Goal: Information Seeking & Learning: Learn about a topic

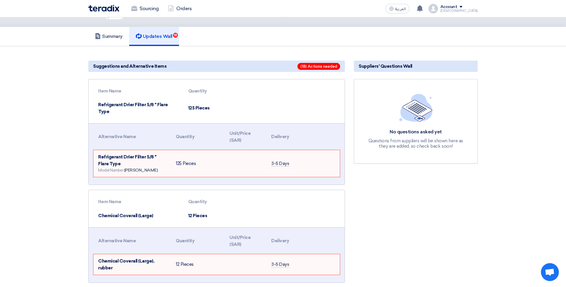
click at [216, 150] on td "125 Pieces" at bounding box center [198, 163] width 54 height 27
click at [228, 160] on td at bounding box center [246, 163] width 42 height 27
drag, startPoint x: 227, startPoint y: 158, endPoint x: 213, endPoint y: 138, distance: 24.3
click at [213, 138] on th "Quantity" at bounding box center [198, 136] width 54 height 21
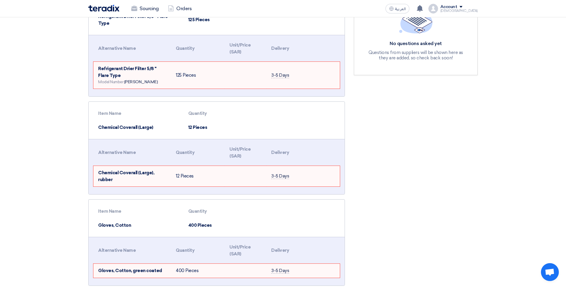
scroll to position [119, 0]
click at [202, 121] on td "12 Pieces" at bounding box center [214, 126] width 62 height 14
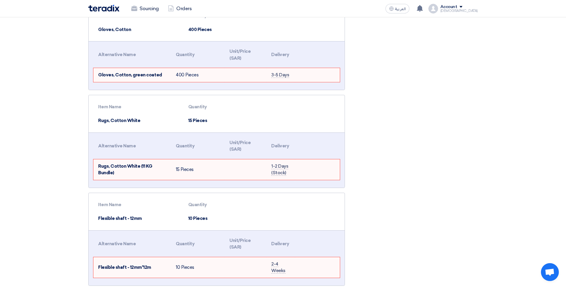
scroll to position [328, 0]
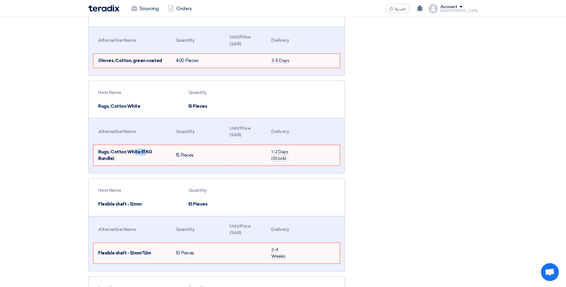
drag, startPoint x: 145, startPoint y: 146, endPoint x: 135, endPoint y: 146, distance: 10.8
click at [135, 149] on span "Rugs, Cotton White (11 KG Bundle)" at bounding box center [125, 155] width 54 height 12
drag, startPoint x: 135, startPoint y: 146, endPoint x: 189, endPoint y: 145, distance: 54.6
click at [189, 145] on td "15 Pieces" at bounding box center [198, 155] width 54 height 21
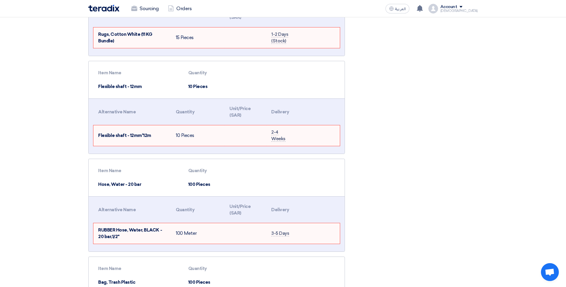
scroll to position [447, 0]
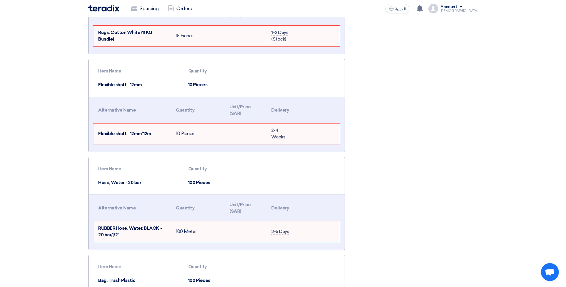
click at [114, 131] on span "Flexible shaft - 12mm*12m" at bounding box center [124, 133] width 53 height 5
click at [147, 131] on span "Flexible shaft - 12mm*12m" at bounding box center [124, 133] width 53 height 5
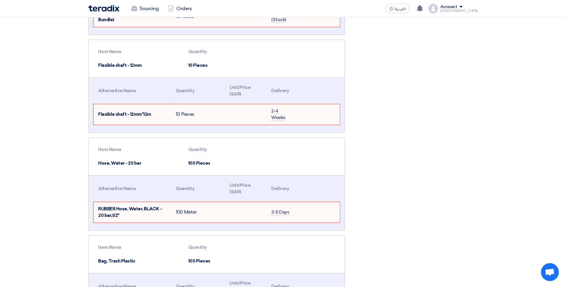
scroll to position [477, 0]
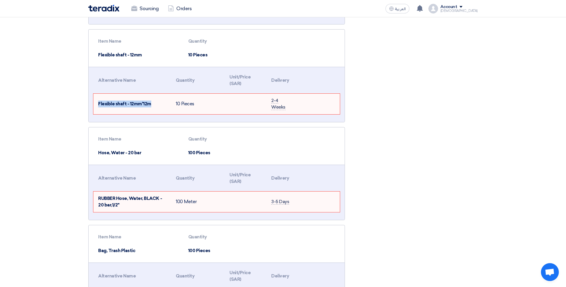
drag, startPoint x: 154, startPoint y: 97, endPoint x: 98, endPoint y: 99, distance: 56.7
click at [98, 99] on td "Flexible shaft - 12mm*12m" at bounding box center [132, 104] width 78 height 21
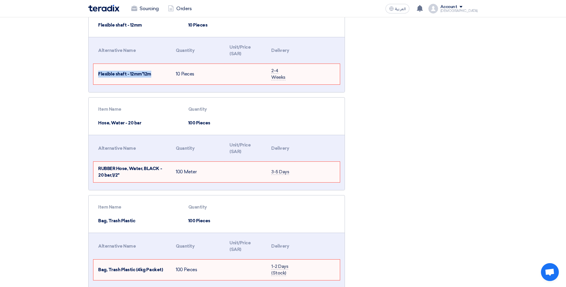
scroll to position [537, 0]
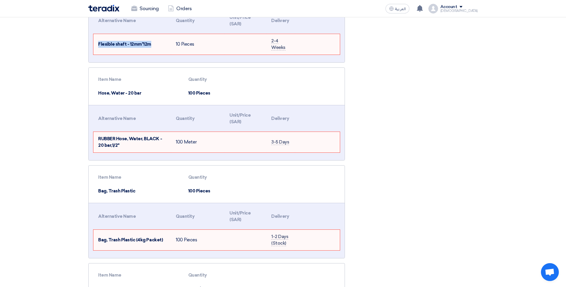
drag, startPoint x: 197, startPoint y: 136, endPoint x: 166, endPoint y: 137, distance: 30.8
click at [166, 137] on tr "RUBBER Hose, Water, BLACK - 20 bar,1/2" 100 Meter 3-5 Days" at bounding box center [216, 142] width 246 height 21
click at [127, 135] on td "RUBBER Hose, Water, BLACK - 20 bar,1/2"" at bounding box center [132, 142] width 78 height 21
drag, startPoint x: 97, startPoint y: 132, endPoint x: 124, endPoint y: 138, distance: 28.3
click at [124, 138] on td "RUBBER Hose, Water, BLACK - 20 bar,1/2"" at bounding box center [132, 142] width 78 height 21
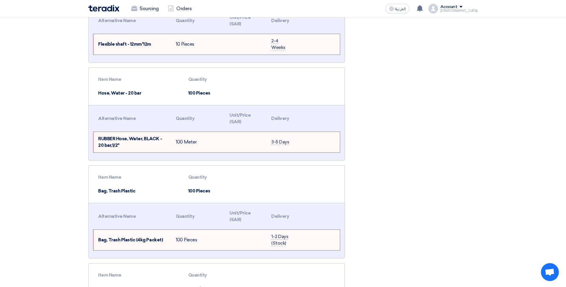
drag, startPoint x: 124, startPoint y: 138, endPoint x: 173, endPoint y: 138, distance: 48.6
click at [173, 138] on td "100 Meter" at bounding box center [198, 142] width 54 height 21
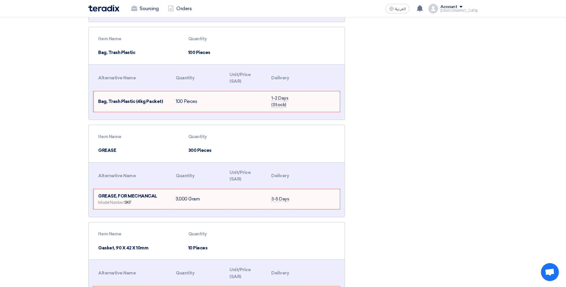
scroll to position [716, 0]
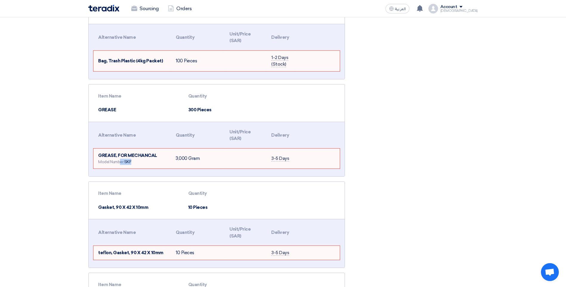
drag, startPoint x: 136, startPoint y: 155, endPoint x: 120, endPoint y: 155, distance: 15.8
click at [120, 159] on div "Model Number: SKF" at bounding box center [132, 162] width 68 height 6
drag, startPoint x: 198, startPoint y: 154, endPoint x: 86, endPoint y: 147, distance: 112.4
click at [86, 147] on div "Suggestions and Alternative Items (18) Actions needed Item Name Quantity Refrig…" at bounding box center [217, 246] width 266 height 1748
drag, startPoint x: 86, startPoint y: 147, endPoint x: 144, endPoint y: 148, distance: 57.9
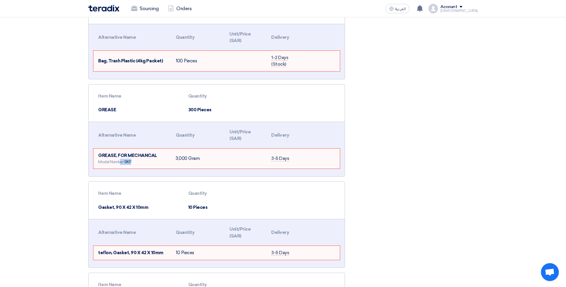
click at [144, 153] on span "GREASE, FOR MECHANCAL" at bounding box center [127, 155] width 59 height 5
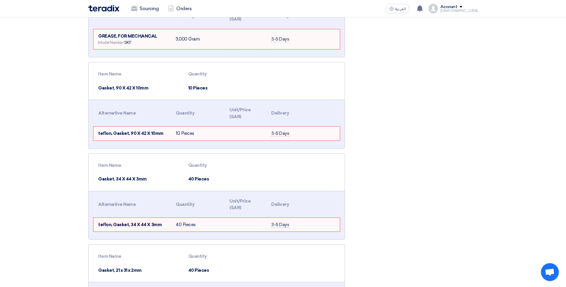
scroll to position [865, 0]
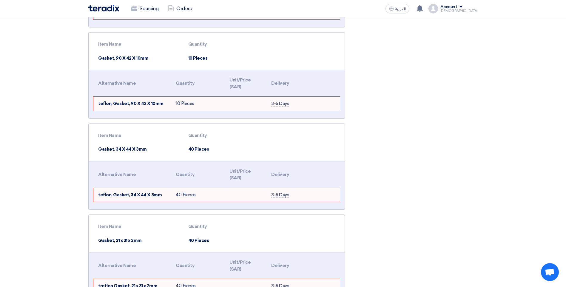
click at [179, 97] on td "10 Pieces" at bounding box center [198, 104] width 54 height 14
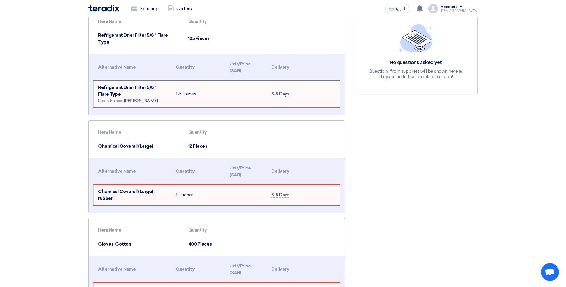
scroll to position [60, 0]
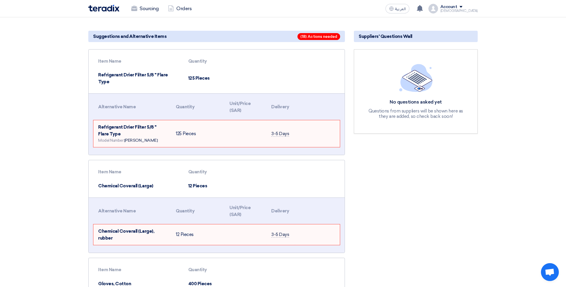
click at [402, 36] on span "Suppliers' Questions Wall" at bounding box center [386, 36] width 54 height 7
click at [553, 271] on span "Open chat" at bounding box center [550, 272] width 10 height 8
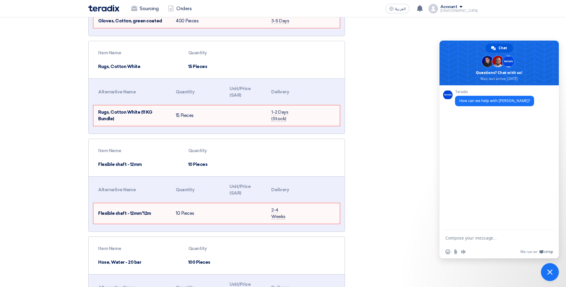
scroll to position [388, 0]
